Goal: Information Seeking & Learning: Check status

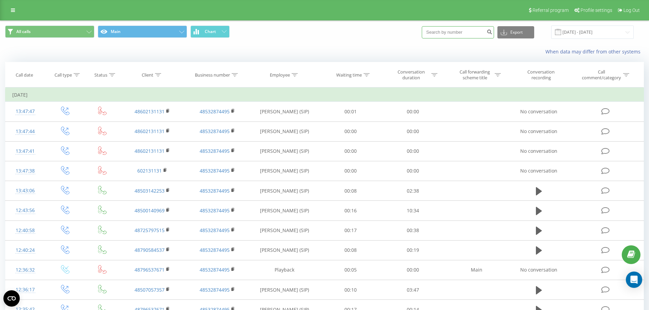
click at [444, 33] on input at bounding box center [458, 32] width 72 height 12
paste input "519535418"
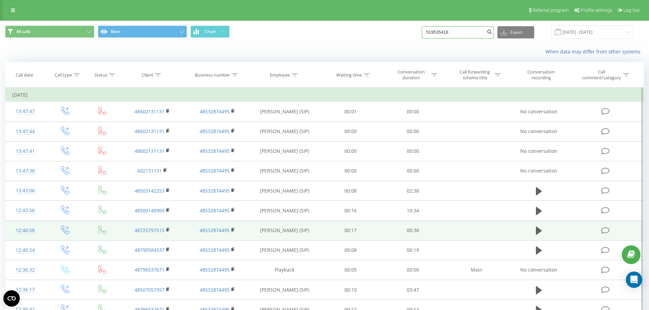
type input "519535418"
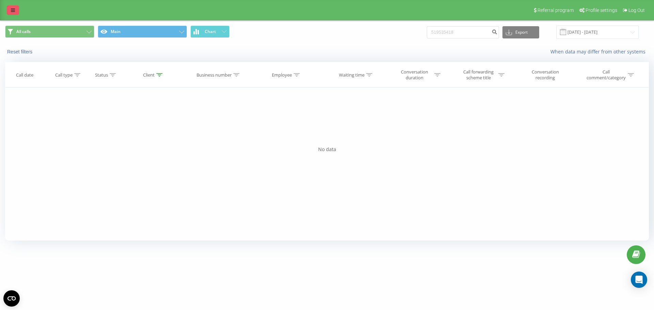
click at [9, 12] on link at bounding box center [13, 10] width 12 height 10
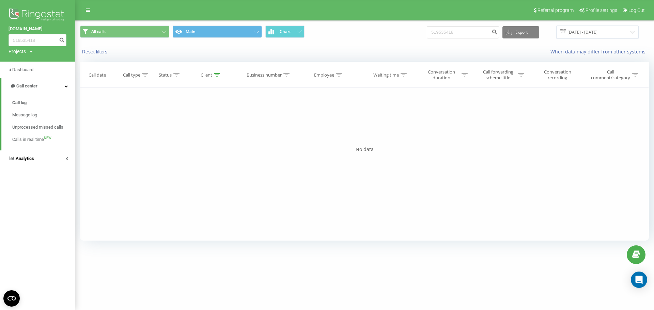
click at [42, 161] on link "Analytics" at bounding box center [37, 159] width 75 height 16
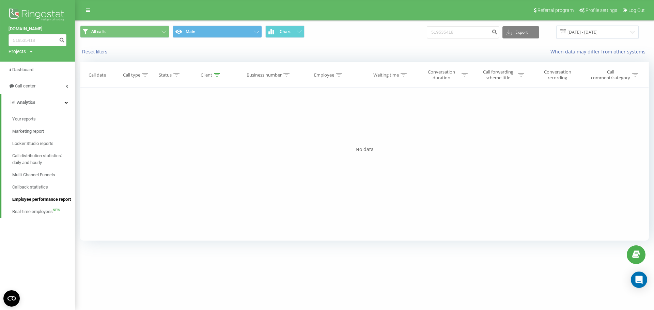
click at [34, 201] on span "Employee performance report" at bounding box center [41, 199] width 59 height 7
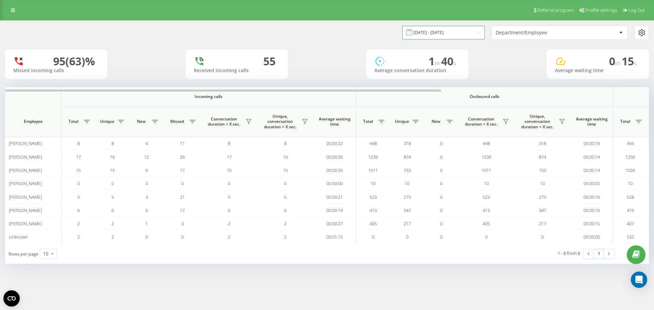
click at [467, 34] on input "20.07.2025 - 20.08.2025" at bounding box center [443, 32] width 82 height 13
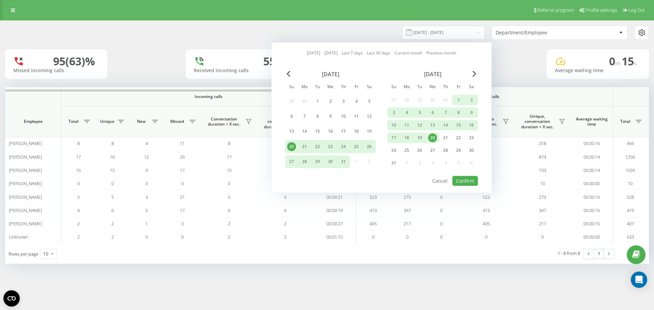
click at [309, 53] on link "Today" at bounding box center [313, 53] width 13 height 6
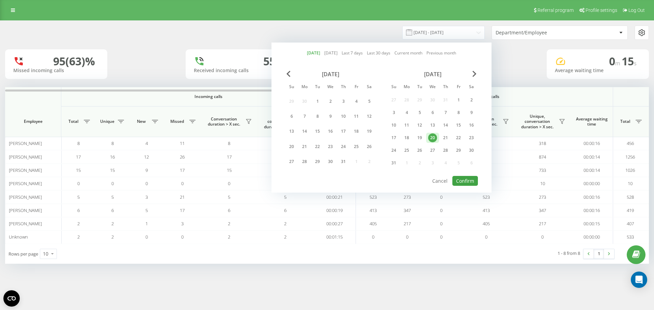
click at [463, 177] on div "Today Yesterday Last 7 days Last 30 days Current month Previous month July 2025…" at bounding box center [381, 118] width 220 height 150
click at [463, 178] on button "Confirm" at bounding box center [465, 181] width 26 height 10
type input "20.08.2025 - 20.08.2025"
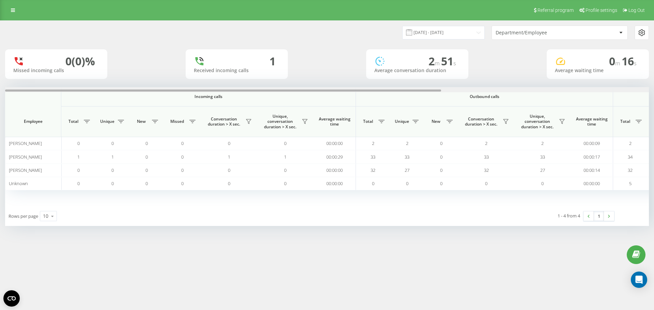
scroll to position [0, 307]
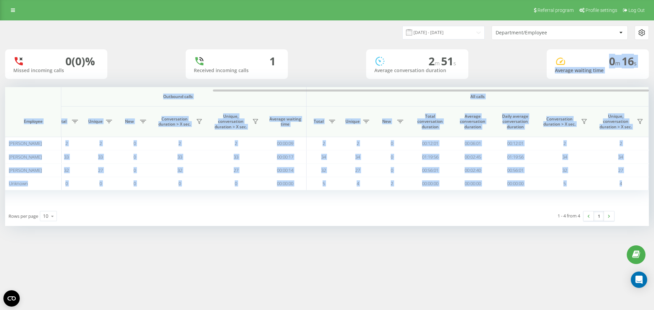
drag, startPoint x: 241, startPoint y: 89, endPoint x: 479, endPoint y: 79, distance: 238.6
click at [479, 79] on div "20.08.2025 - 20.08.2025 Department/Employee 0 (0)% Missed incoming calls 1 Rece…" at bounding box center [327, 123] width 644 height 205
click at [534, 104] on th "All calls" at bounding box center [478, 96] width 342 height 19
